Goal: Information Seeking & Learning: Learn about a topic

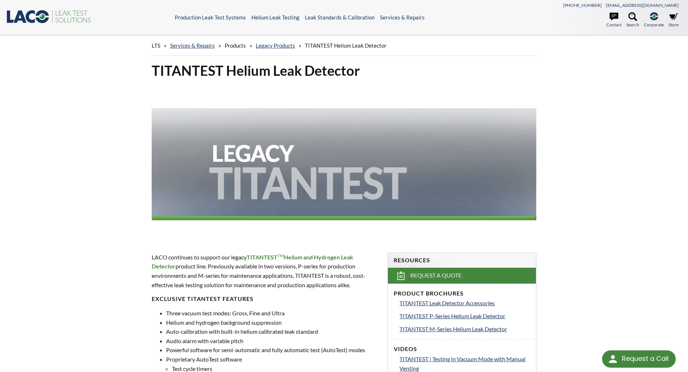
select select "Language Translate Widget"
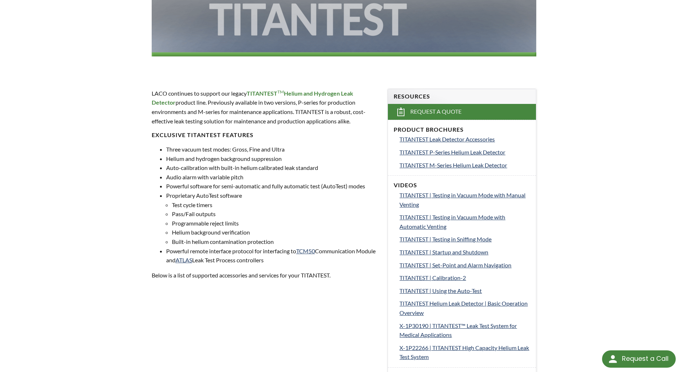
scroll to position [169, 0]
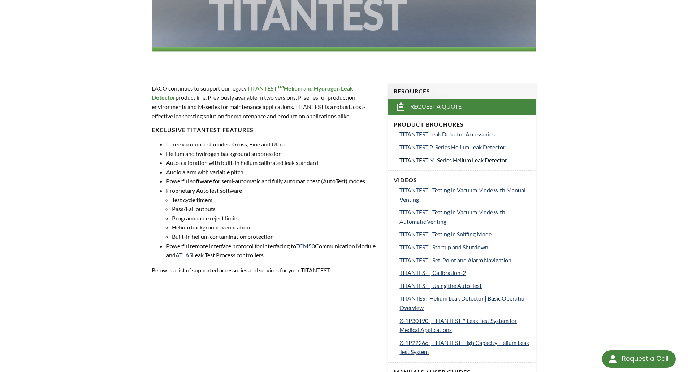
click at [453, 160] on span "TITANTEST M-Series Helium Leak Detector" at bounding box center [453, 160] width 108 height 7
click at [438, 149] on span "TITANTEST P-Series Helium Leak Detector" at bounding box center [452, 147] width 106 height 7
click at [457, 161] on span "TITANTEST M-Series Helium Leak Detector" at bounding box center [453, 160] width 108 height 7
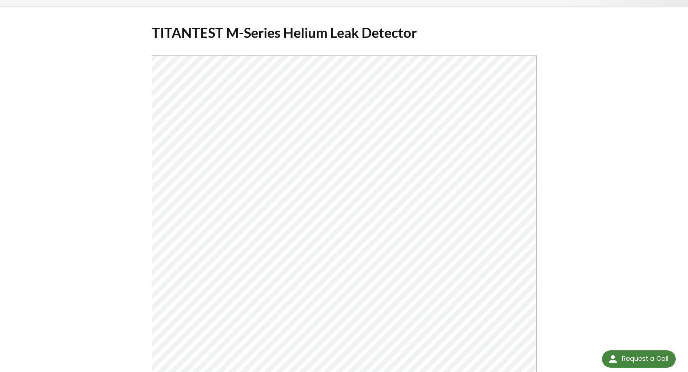
scroll to position [70, 0]
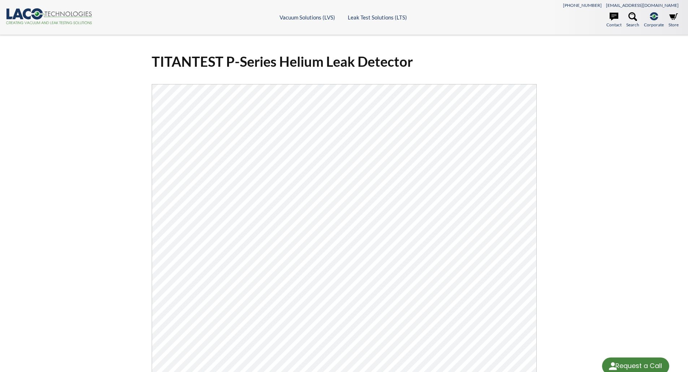
select select "Language Translate Widget"
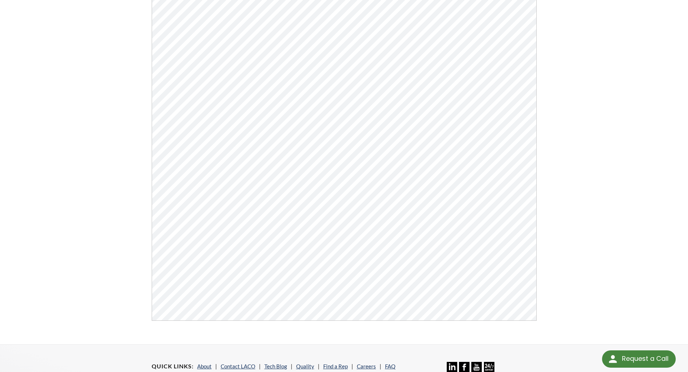
scroll to position [136, 0]
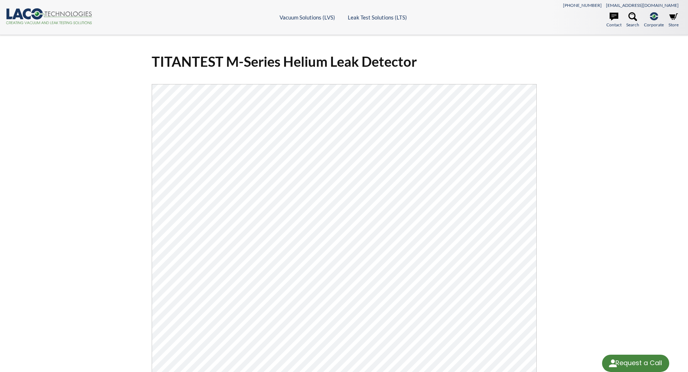
select select "Language Translate Widget"
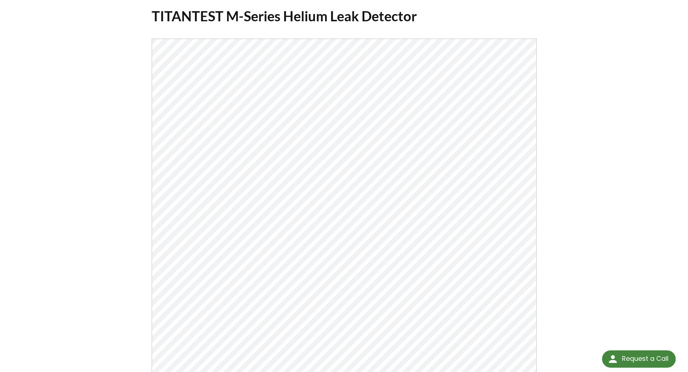
scroll to position [46, 0]
